Goal: Transaction & Acquisition: Purchase product/service

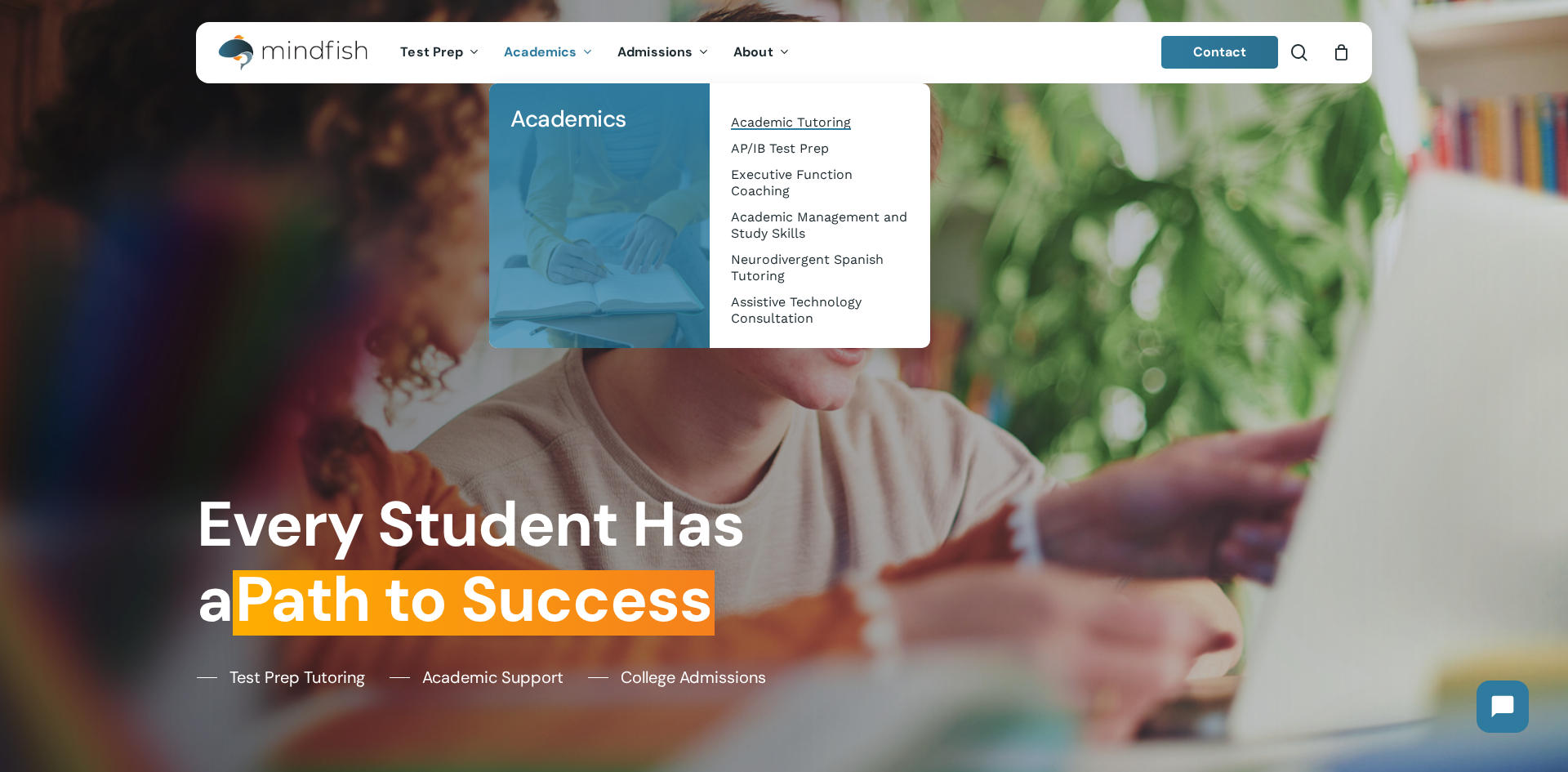
click at [811, 122] on span "Academic Tutoring" at bounding box center [791, 122] width 120 height 16
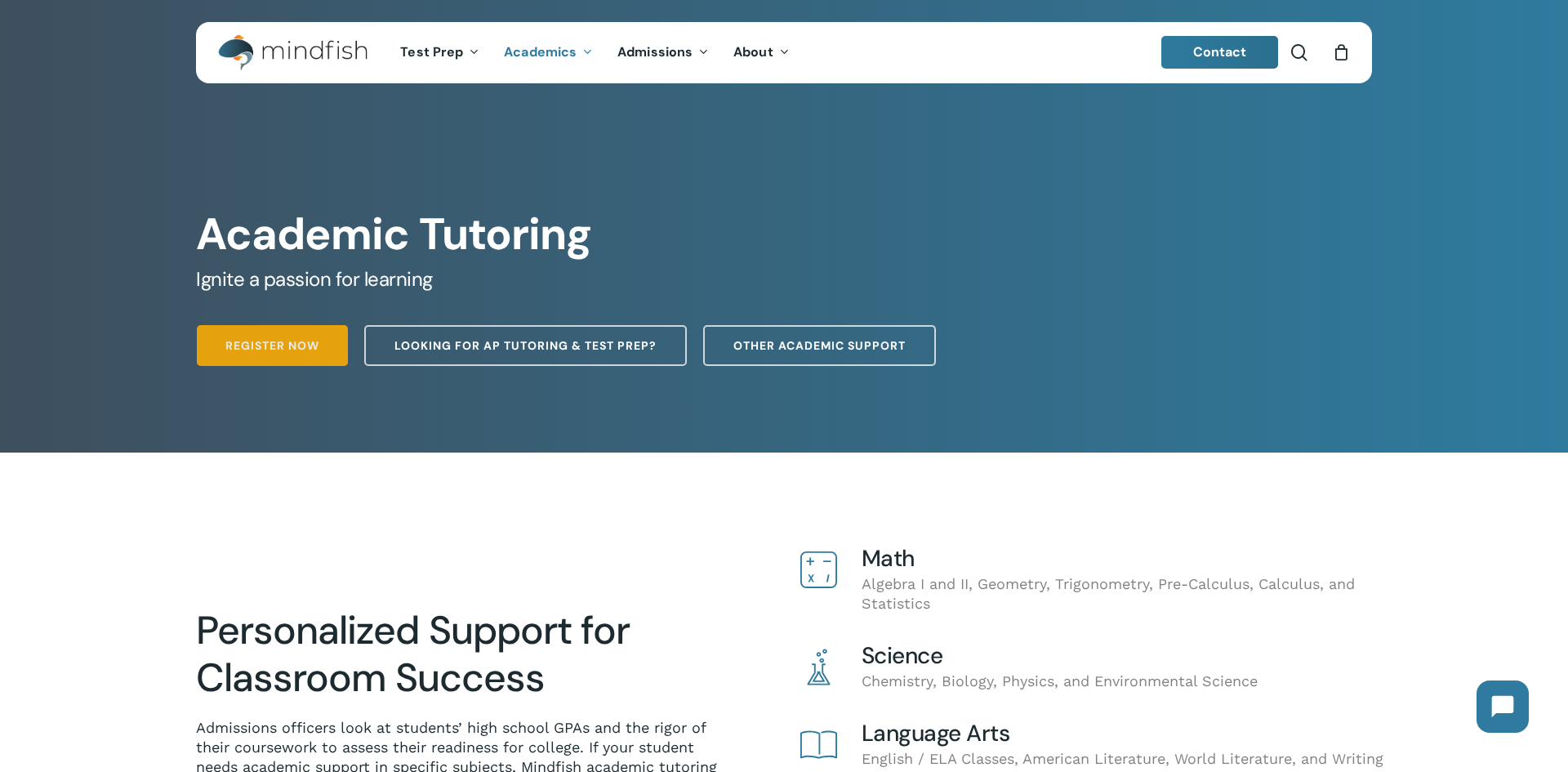
click at [298, 350] on span "Register Now" at bounding box center [272, 345] width 94 height 16
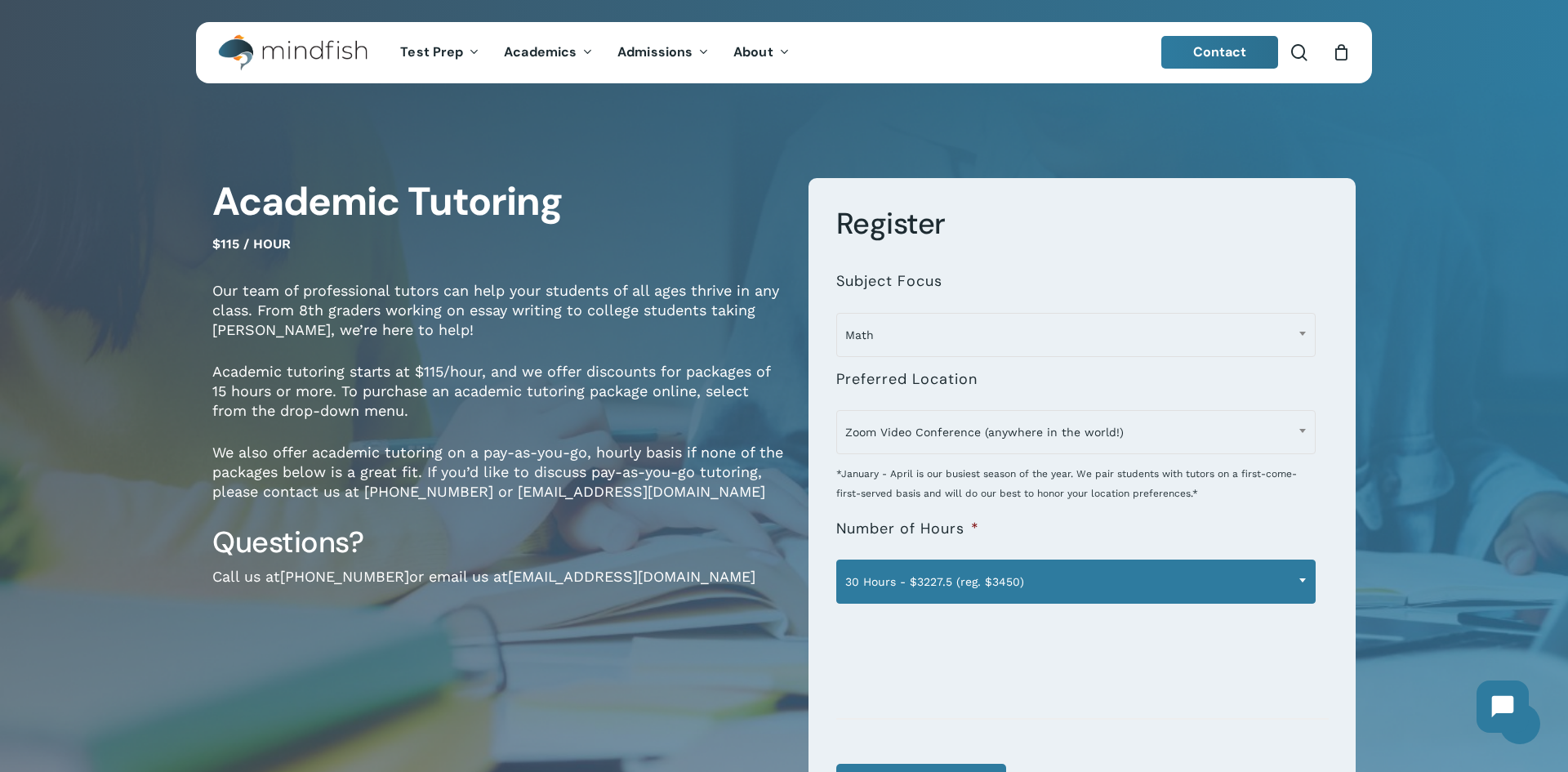
click at [1295, 571] on span at bounding box center [1302, 580] width 25 height 41
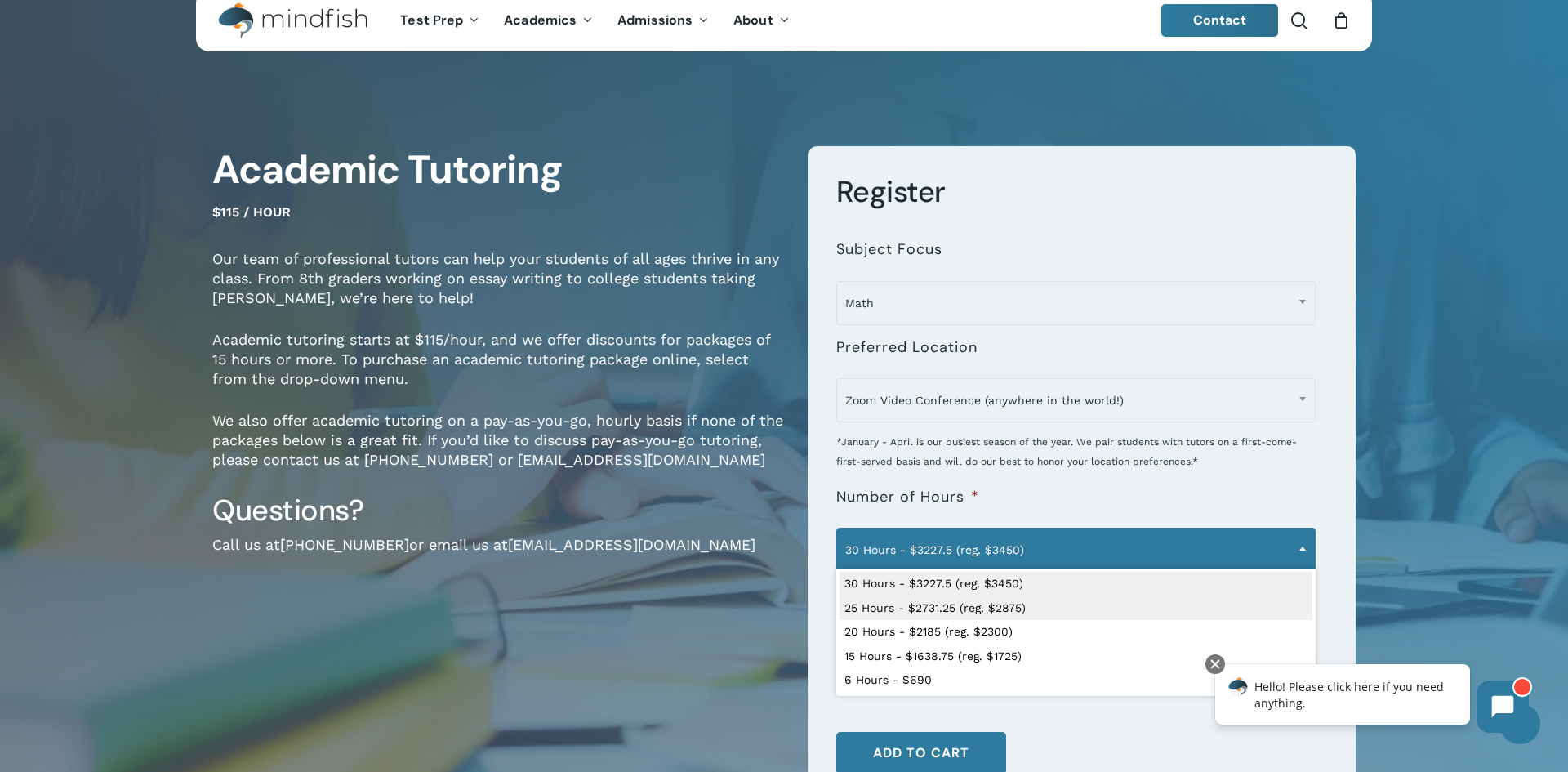
scroll to position [33, 0]
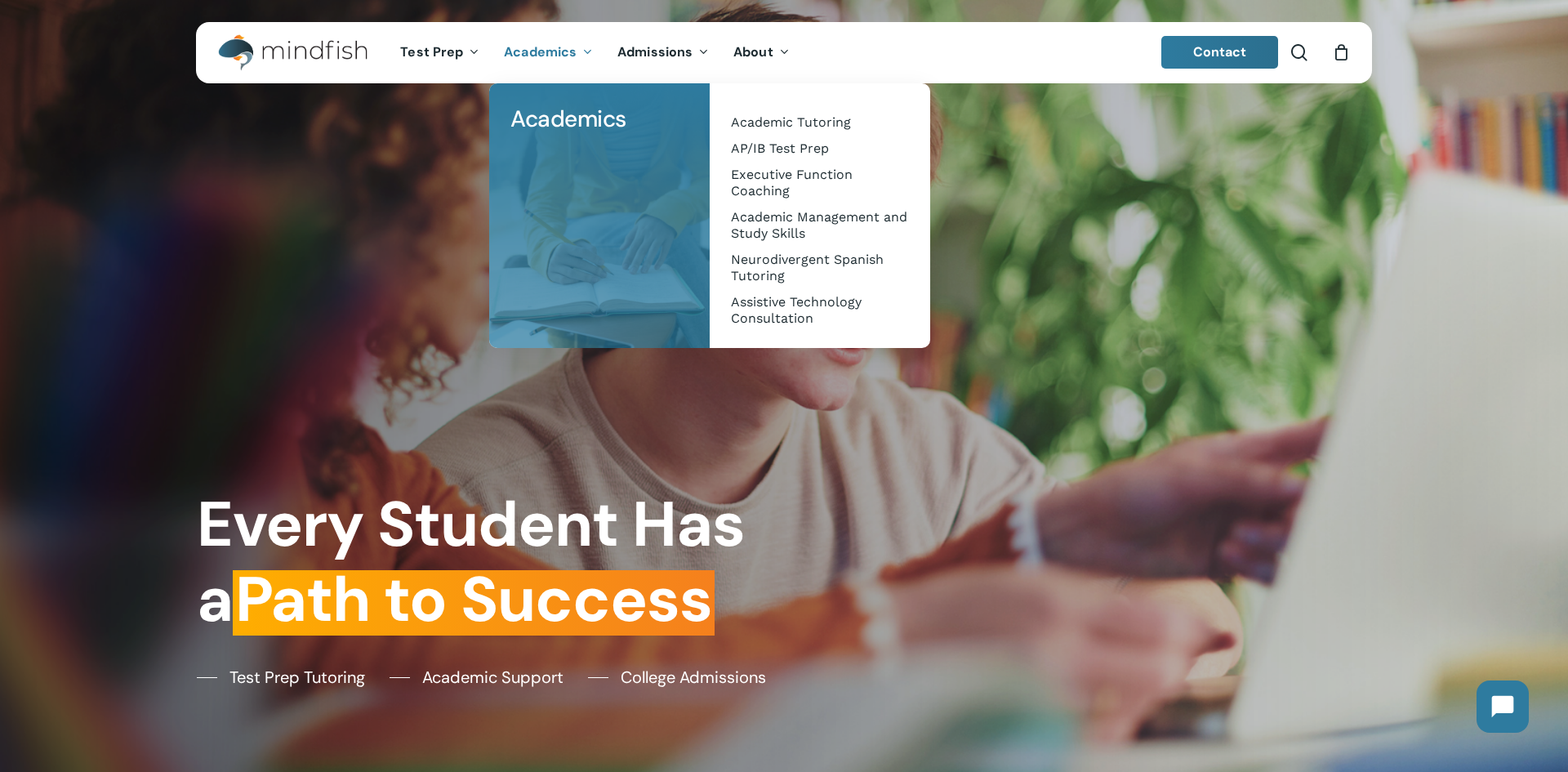
click at [529, 58] on span "Academics" at bounding box center [539, 52] width 72 height 17
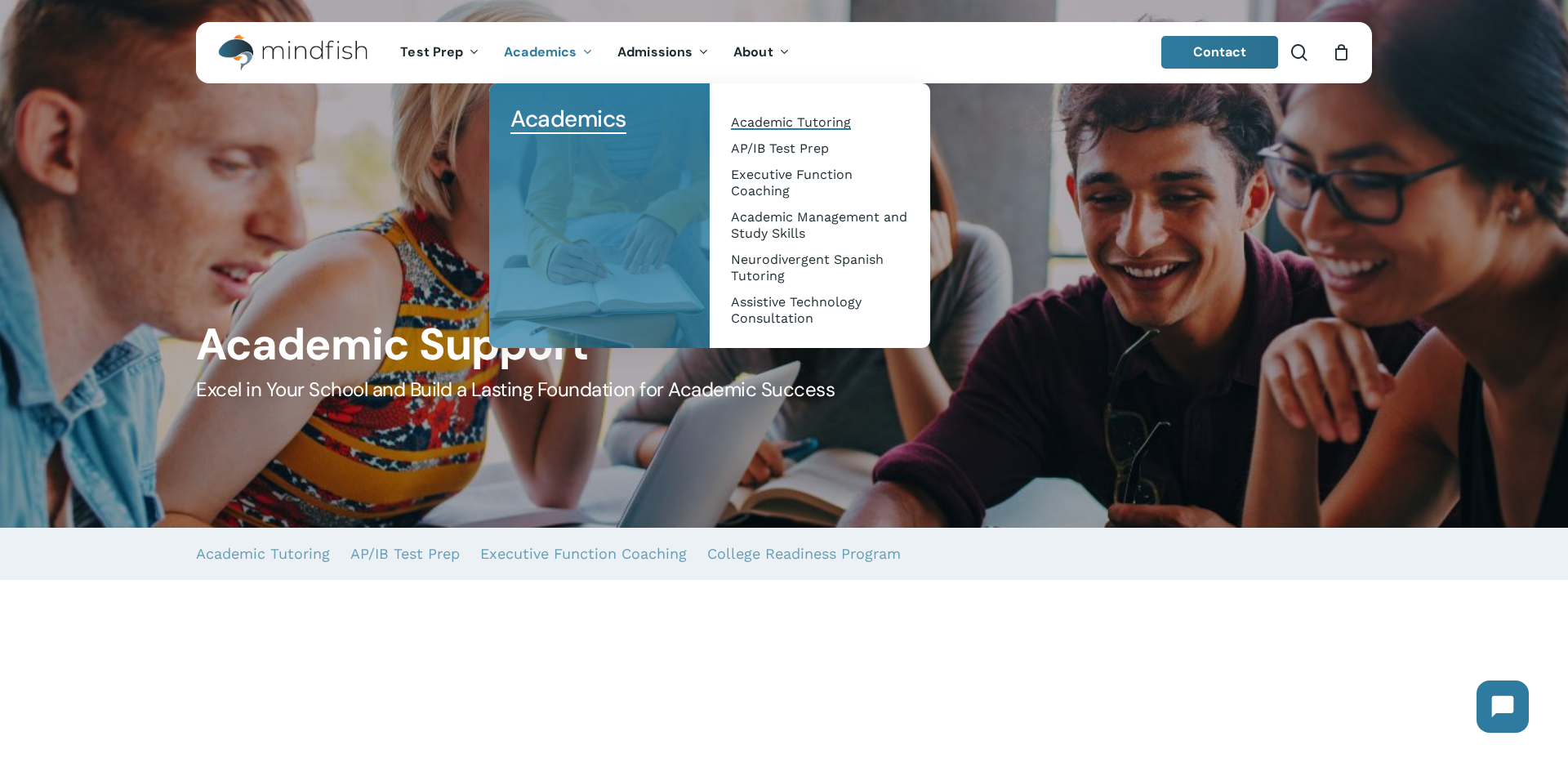
click at [759, 124] on span "Academic Tutoring" at bounding box center [791, 122] width 120 height 16
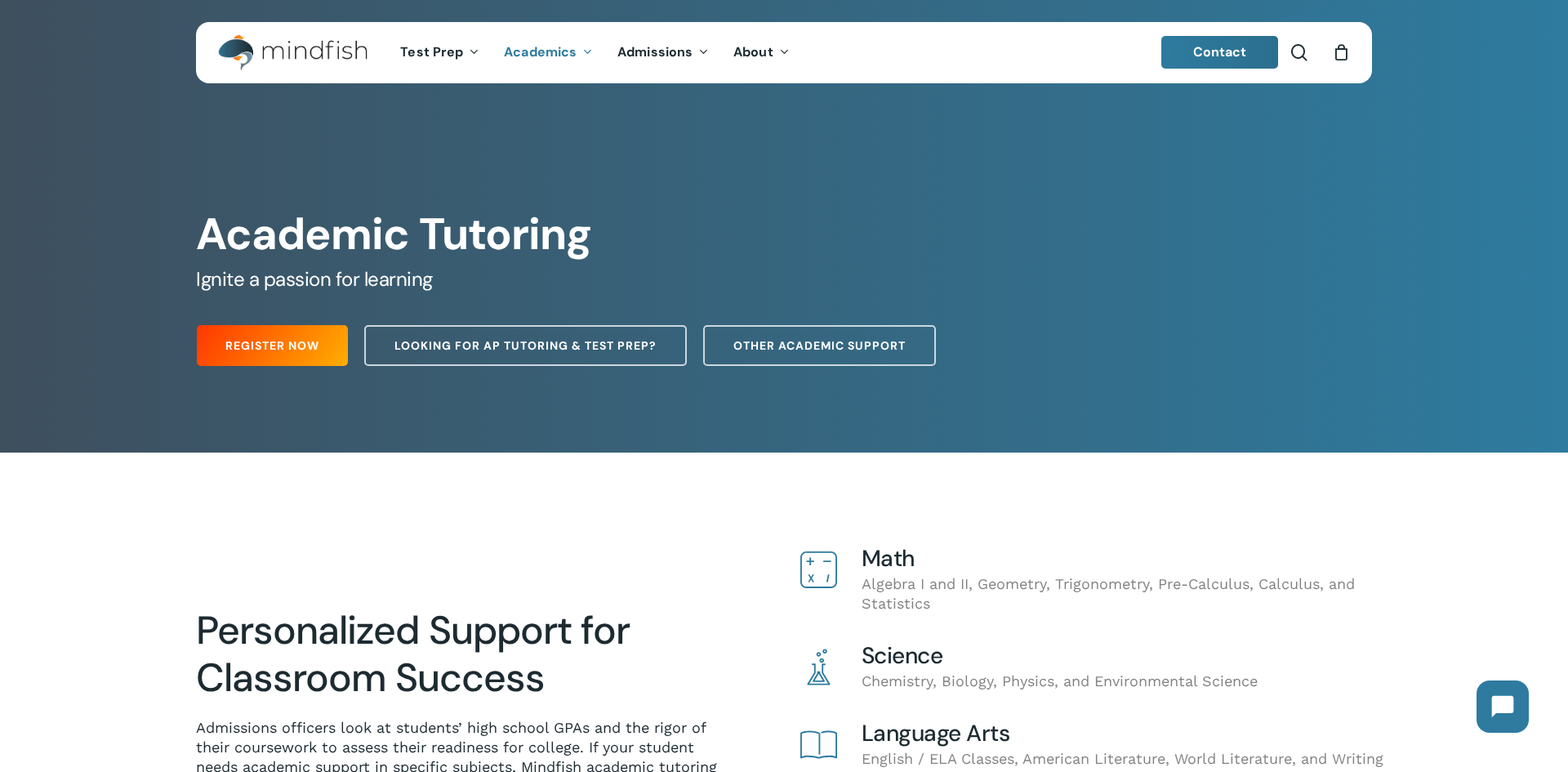
scroll to position [21, 0]
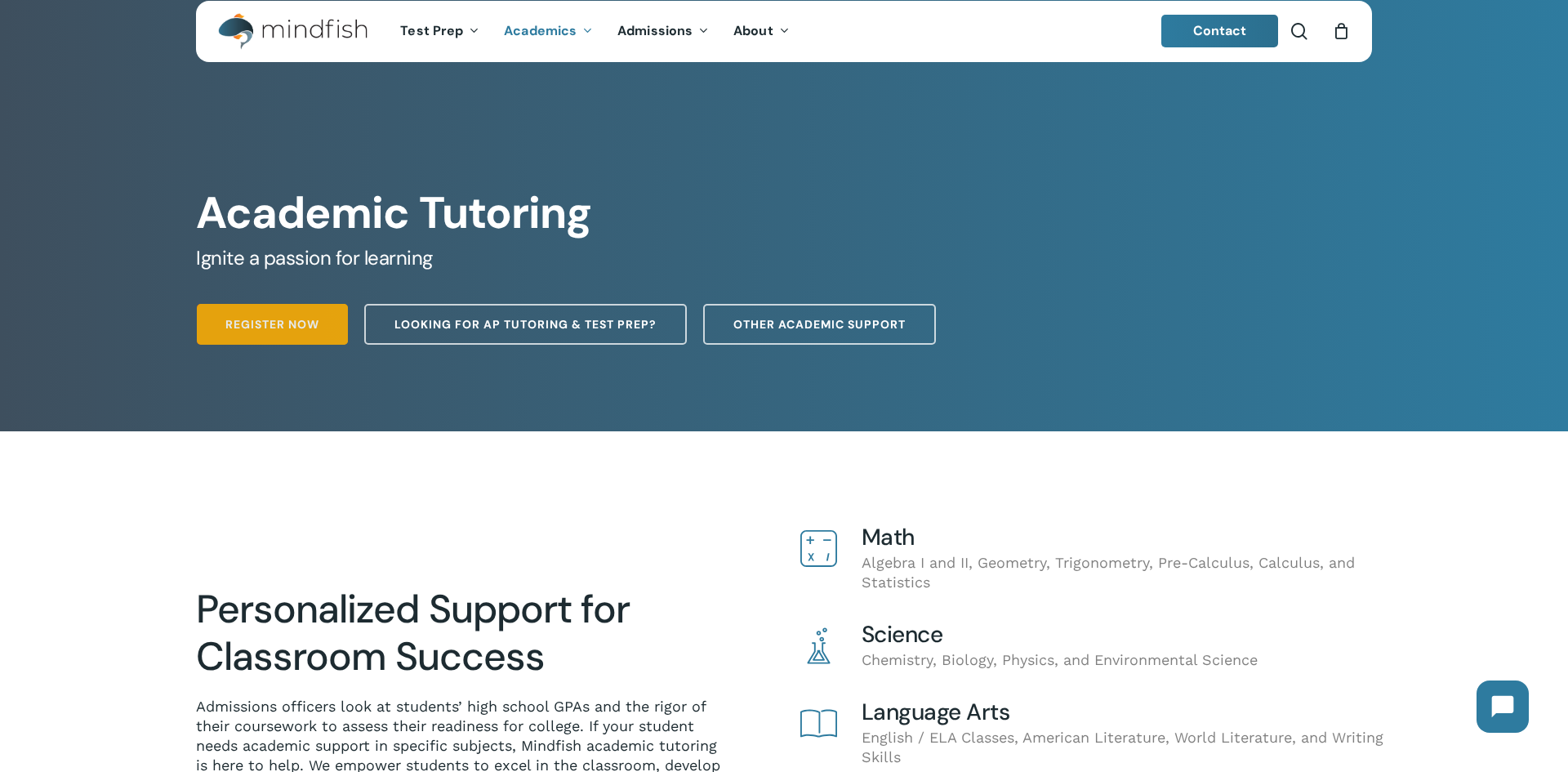
click at [309, 334] on link "Register Now" at bounding box center [273, 324] width 151 height 41
